Goal: Task Accomplishment & Management: Manage account settings

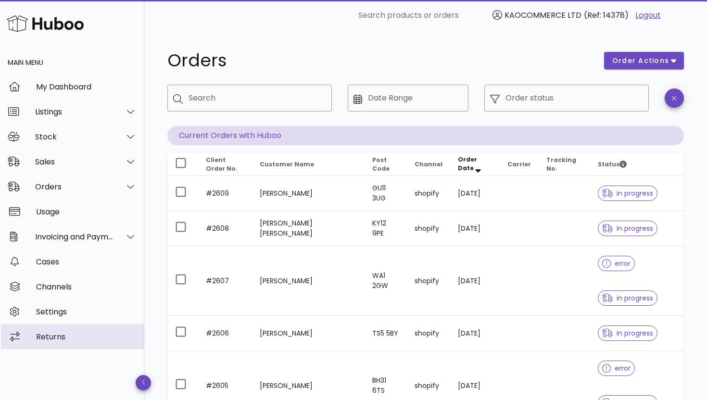
click at [69, 335] on div "Returns" at bounding box center [86, 336] width 100 height 9
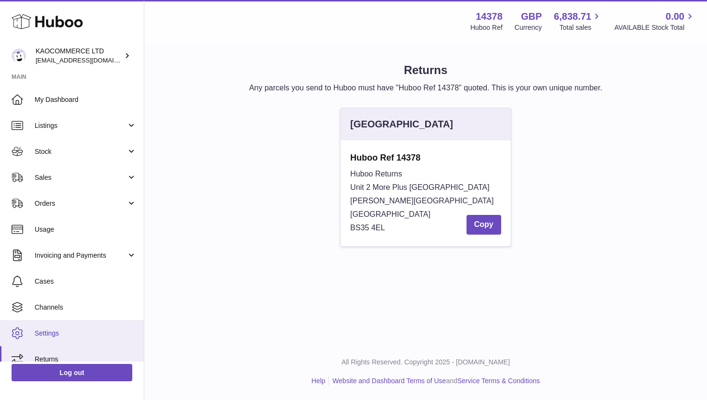
click at [68, 325] on link "Settings" at bounding box center [72, 333] width 144 height 26
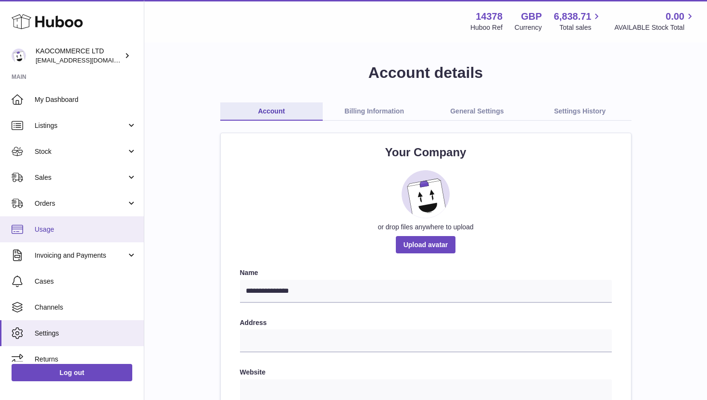
click at [86, 224] on link "Usage" at bounding box center [72, 229] width 144 height 26
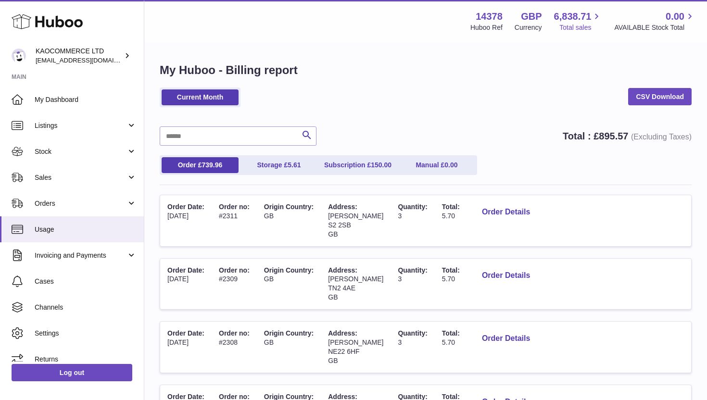
click at [590, 18] on span "6,838.71" at bounding box center [572, 16] width 37 height 13
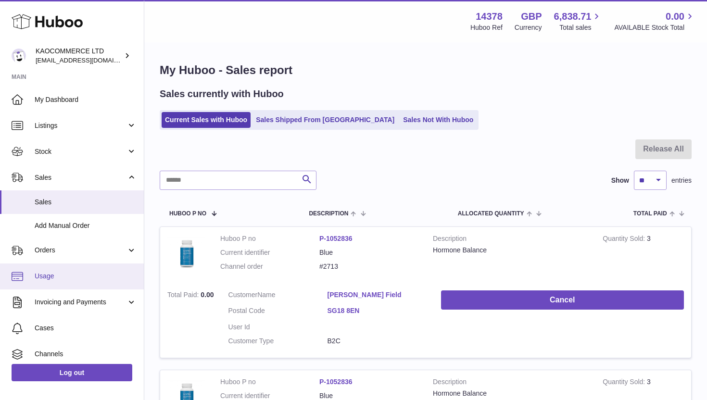
click at [82, 274] on span "Usage" at bounding box center [86, 276] width 102 height 9
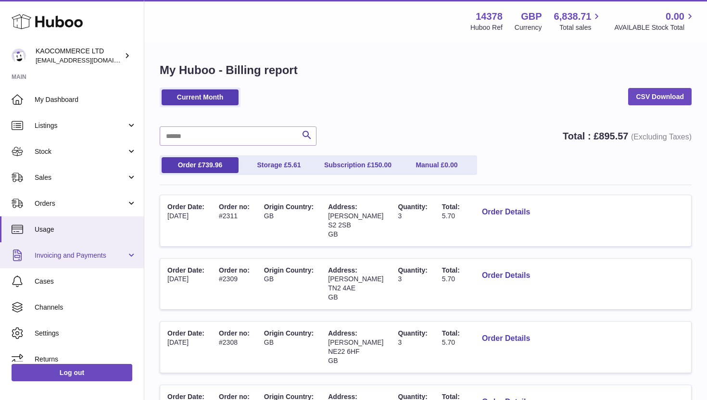
click at [80, 259] on span "Invoicing and Payments" at bounding box center [81, 255] width 92 height 9
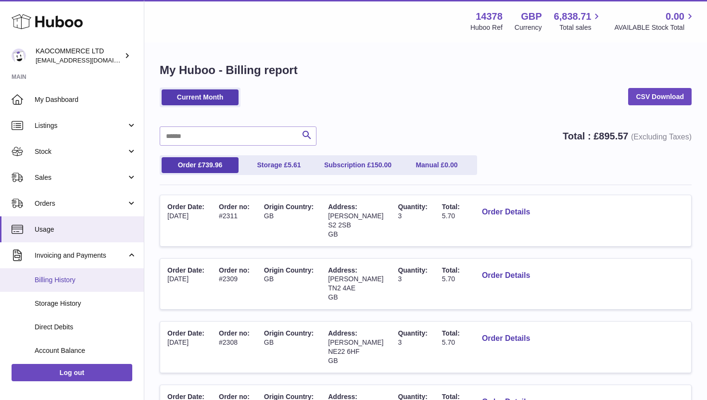
click at [72, 285] on link "Billing History" at bounding box center [72, 280] width 144 height 24
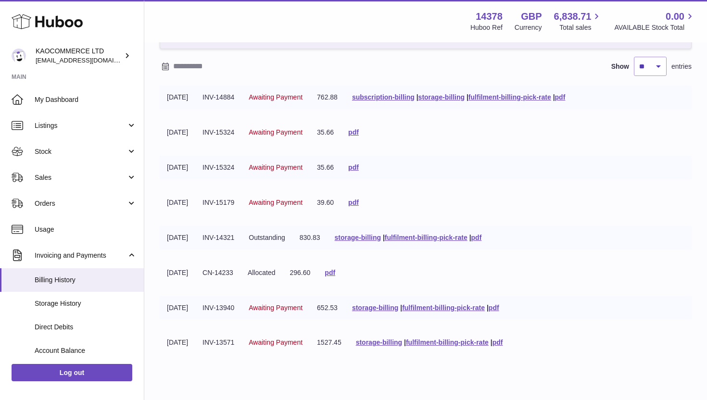
scroll to position [46, 0]
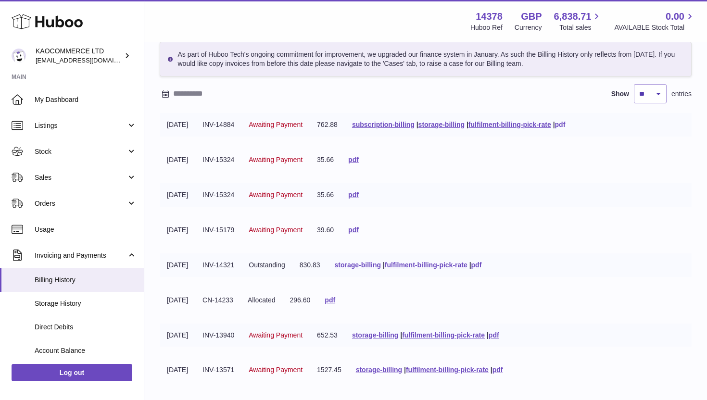
click at [565, 126] on link "pdf" at bounding box center [560, 125] width 11 height 8
click at [71, 92] on link "My Dashboard" at bounding box center [72, 100] width 144 height 26
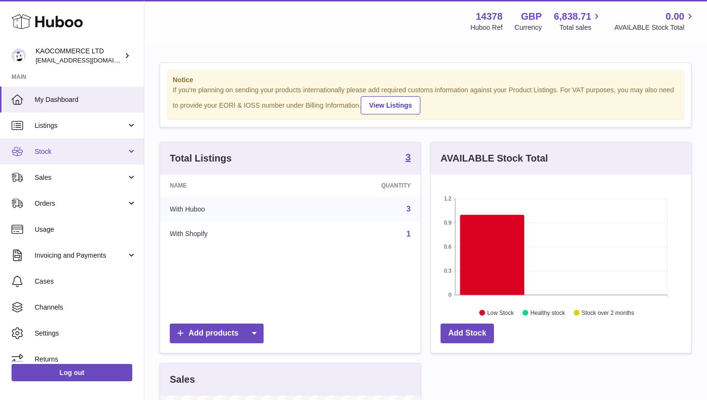
scroll to position [150, 260]
click at [88, 158] on link "Stock" at bounding box center [72, 151] width 144 height 26
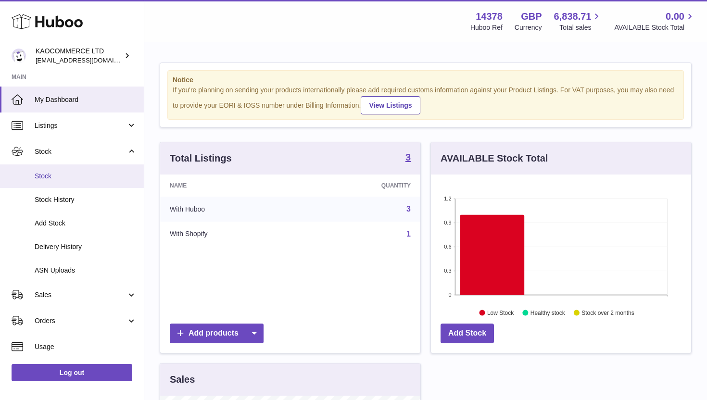
click at [78, 176] on span "Stock" at bounding box center [86, 176] width 102 height 9
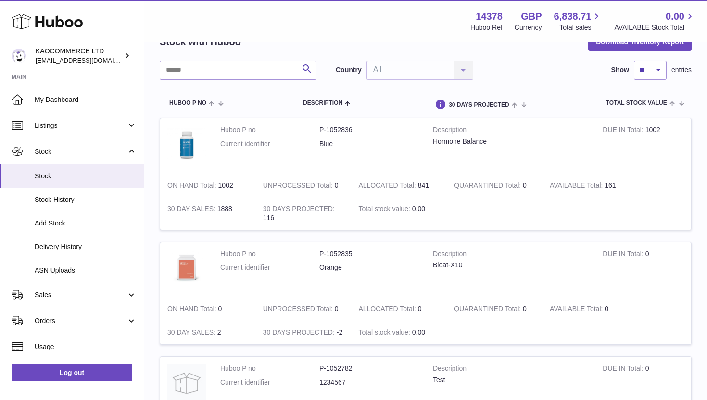
scroll to position [14, 0]
